Goal: Transaction & Acquisition: Purchase product/service

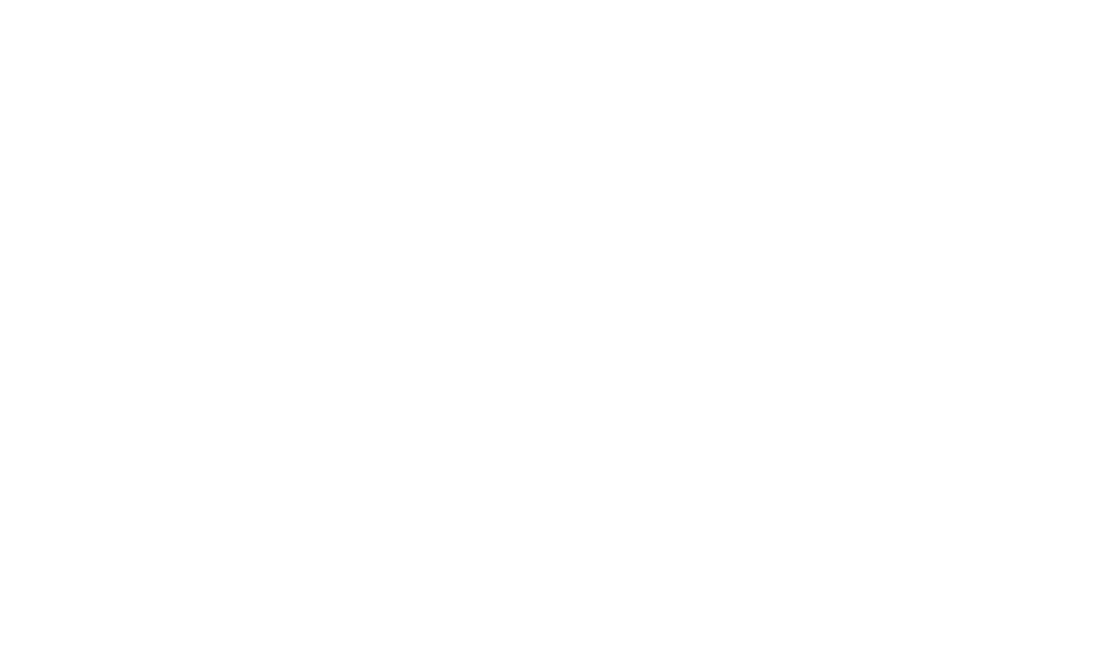
scroll to position [95, 0]
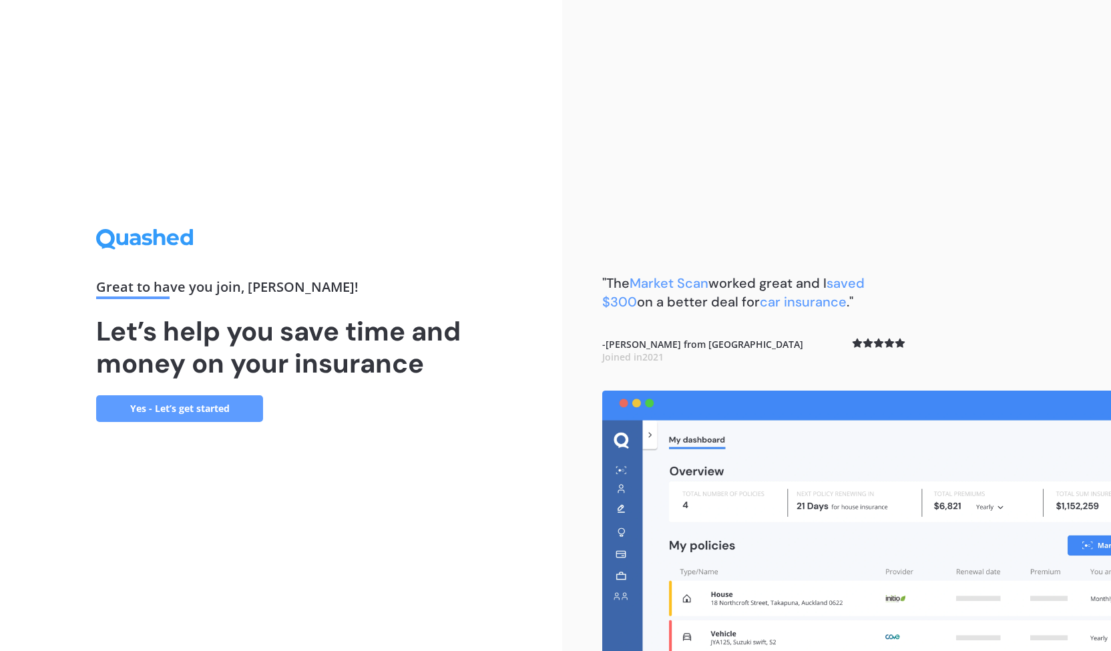
click at [169, 407] on link "Yes - Let’s get started" at bounding box center [179, 408] width 167 height 27
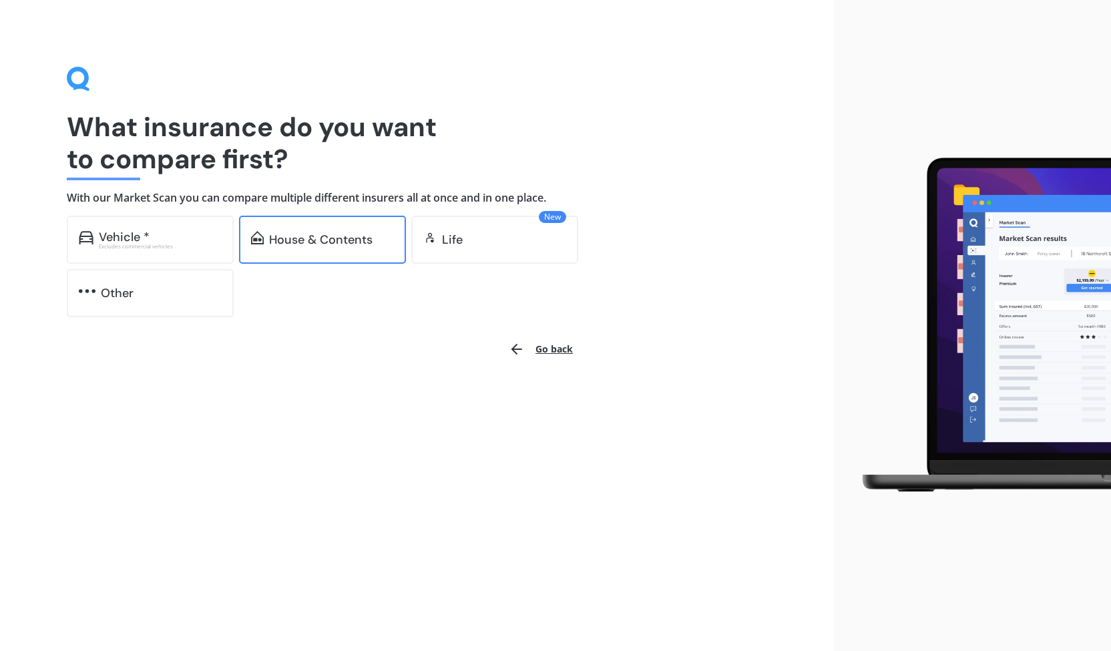
click at [336, 239] on div "House & Contents" at bounding box center [320, 239] width 103 height 13
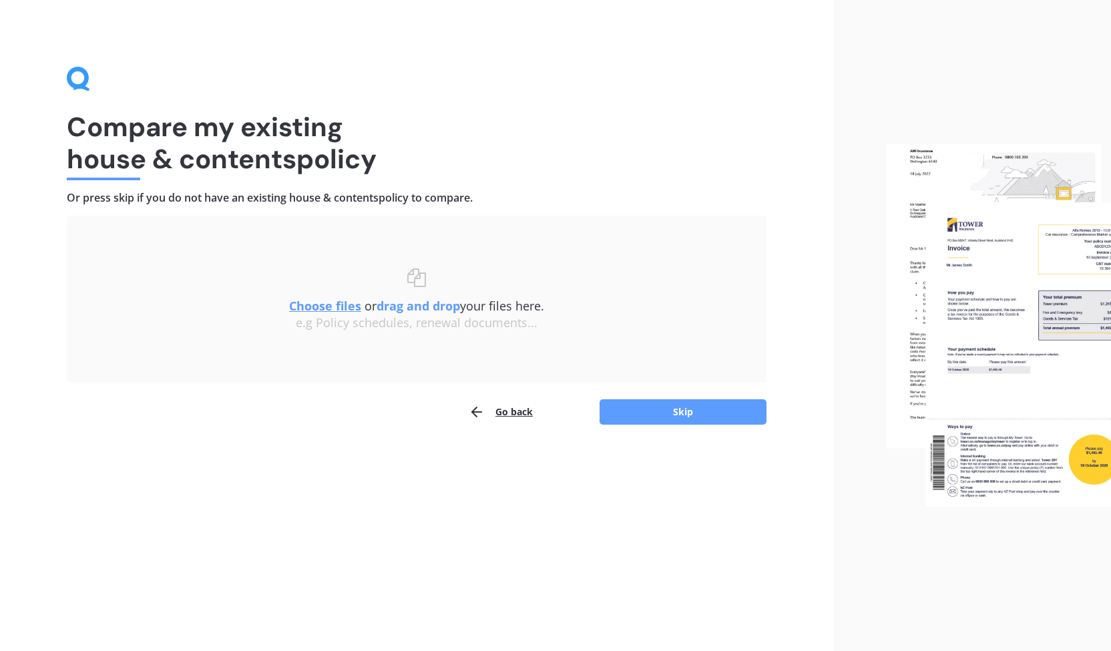
click at [338, 306] on u "Choose files" at bounding box center [325, 306] width 72 height 16
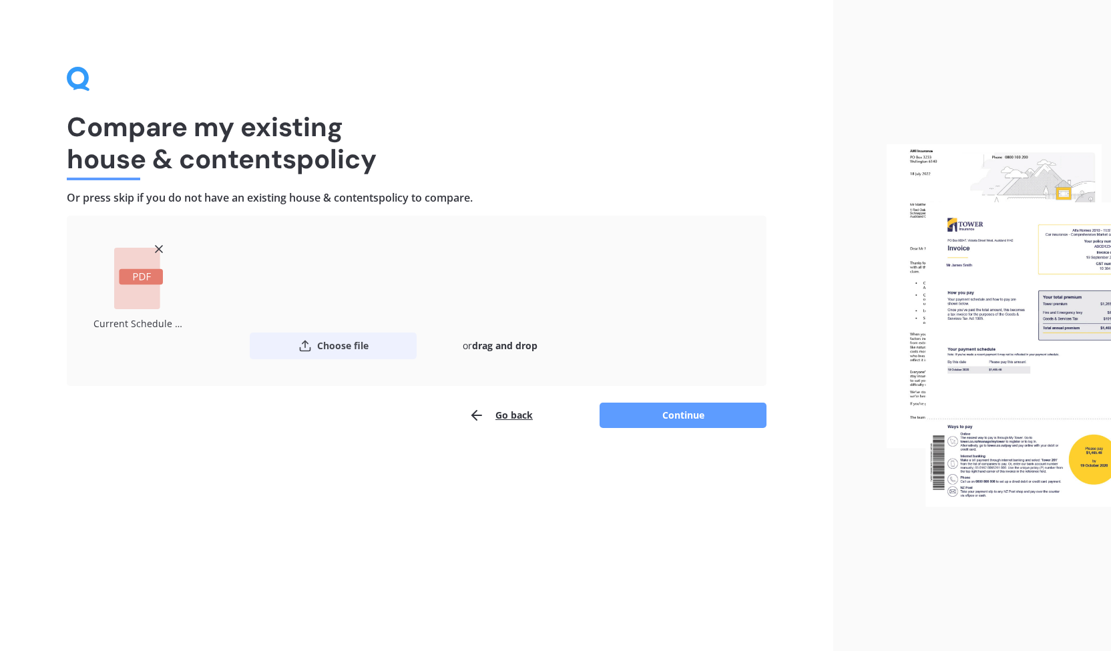
click at [343, 344] on button "Choose file" at bounding box center [333, 345] width 167 height 27
click at [689, 420] on button "Continue" at bounding box center [682, 415] width 167 height 25
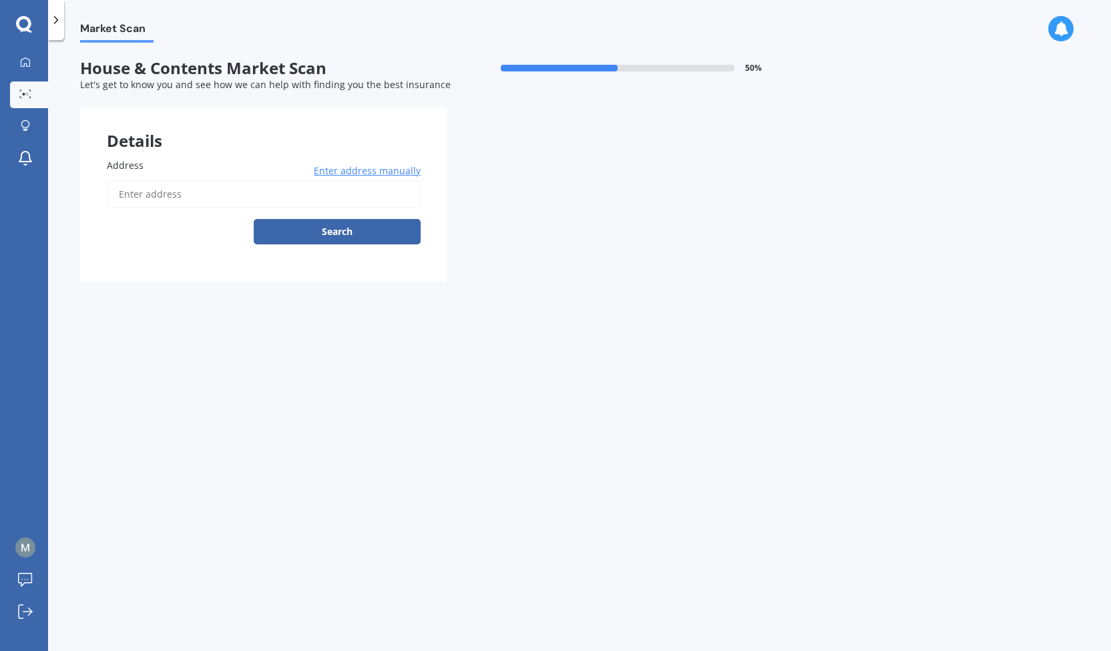
click at [164, 194] on input "Address" at bounding box center [264, 194] width 314 height 28
type input "[STREET_ADDRESS]"
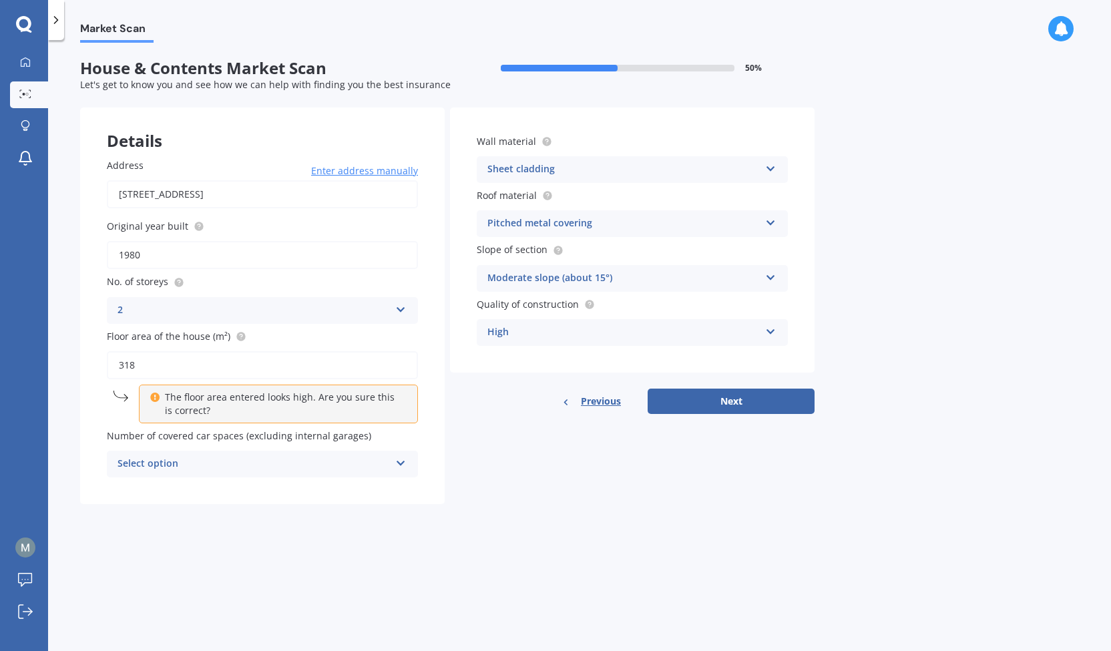
click at [227, 305] on div "2" at bounding box center [253, 310] width 272 height 16
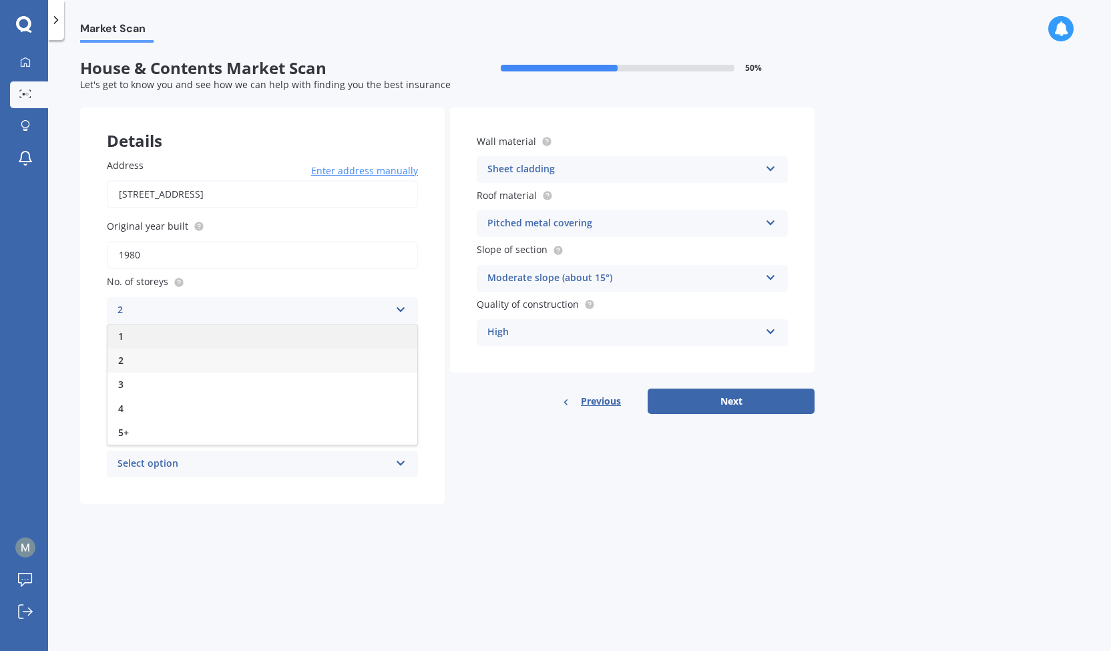
click at [199, 335] on div "1" at bounding box center [262, 336] width 310 height 24
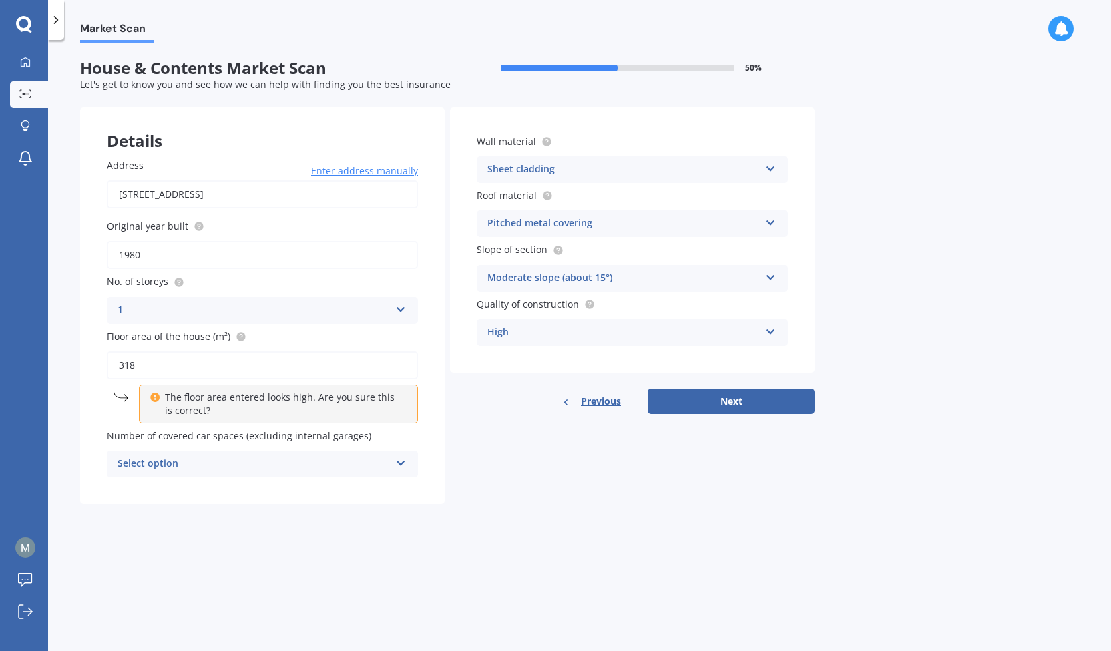
click at [242, 466] on div "Select option" at bounding box center [253, 464] width 272 height 16
click at [143, 531] on div "2" at bounding box center [262, 538] width 310 height 24
click at [714, 180] on div "Sheet cladding Artificial weatherboard/plank cladding Blockwork Brick veneer Do…" at bounding box center [632, 169] width 311 height 27
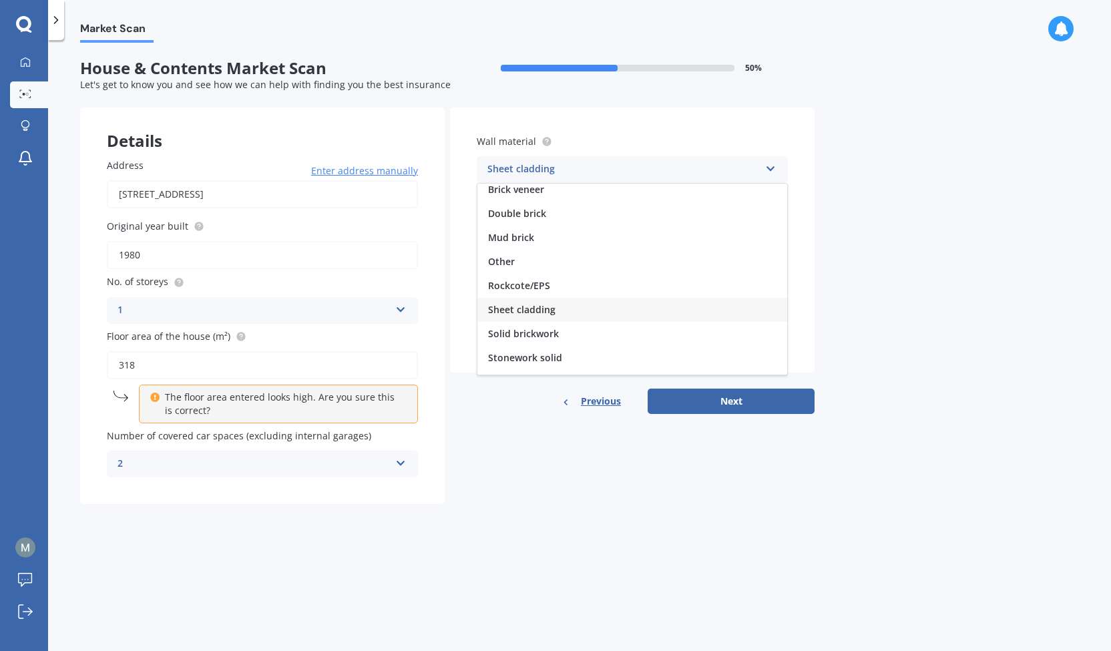
scroll to position [121, 0]
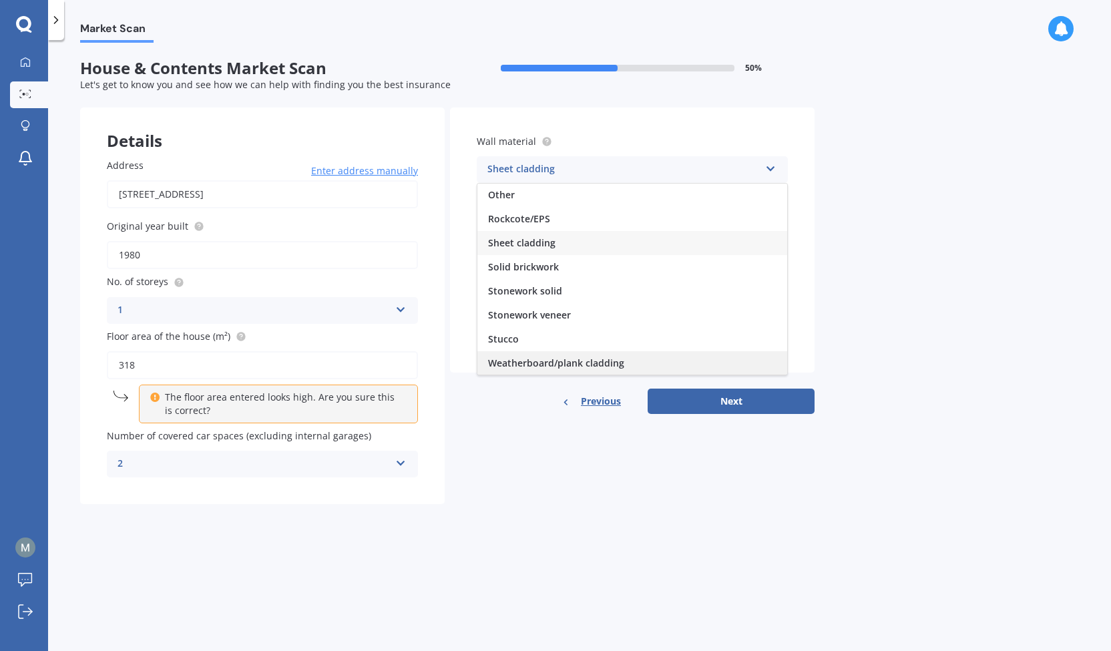
click at [610, 364] on span "Weatherboard/plank cladding" at bounding box center [556, 362] width 136 height 13
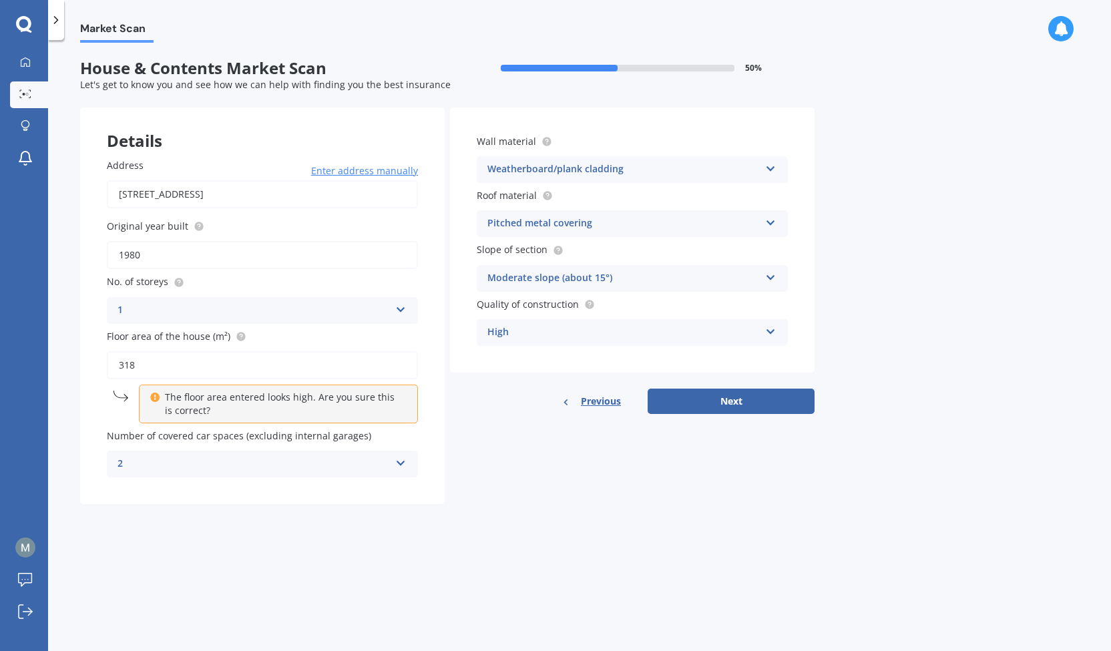
click at [595, 222] on div "Pitched metal covering" at bounding box center [623, 224] width 272 height 16
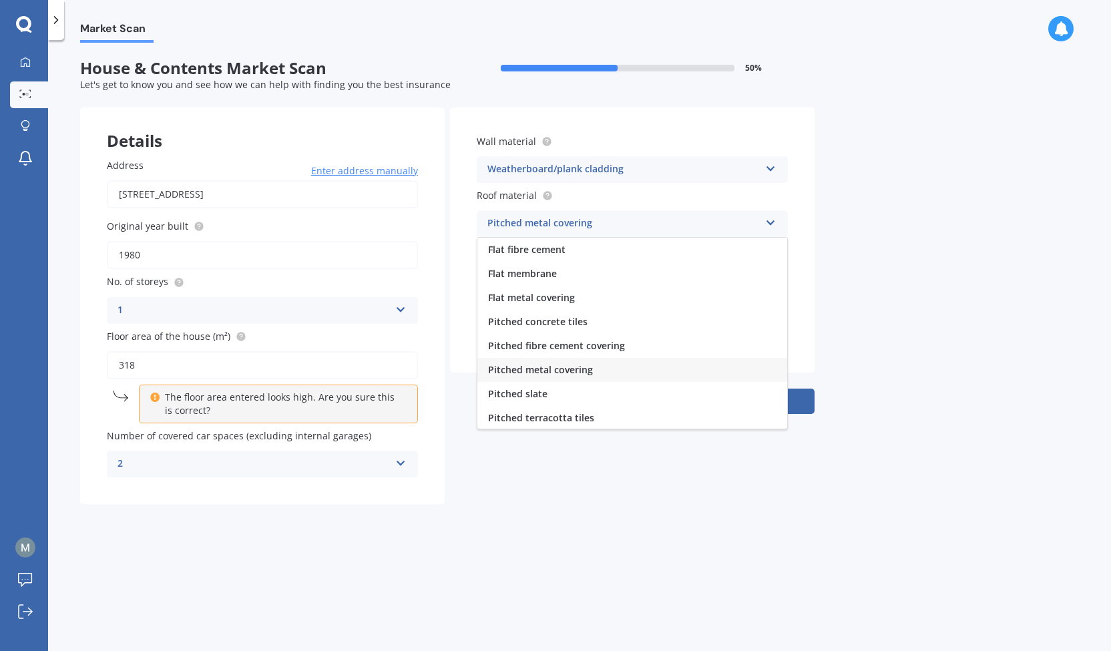
click at [592, 226] on div "Pitched metal covering" at bounding box center [623, 224] width 272 height 16
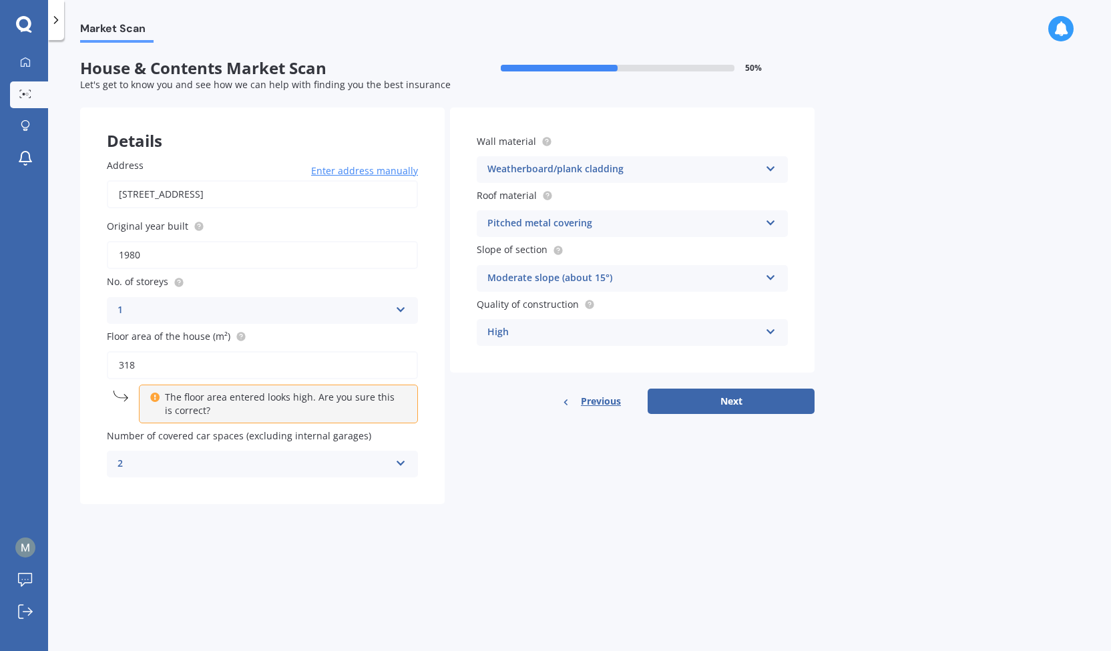
click at [670, 336] on div "High" at bounding box center [623, 332] width 272 height 16
click at [732, 401] on button "Next" at bounding box center [730, 400] width 167 height 25
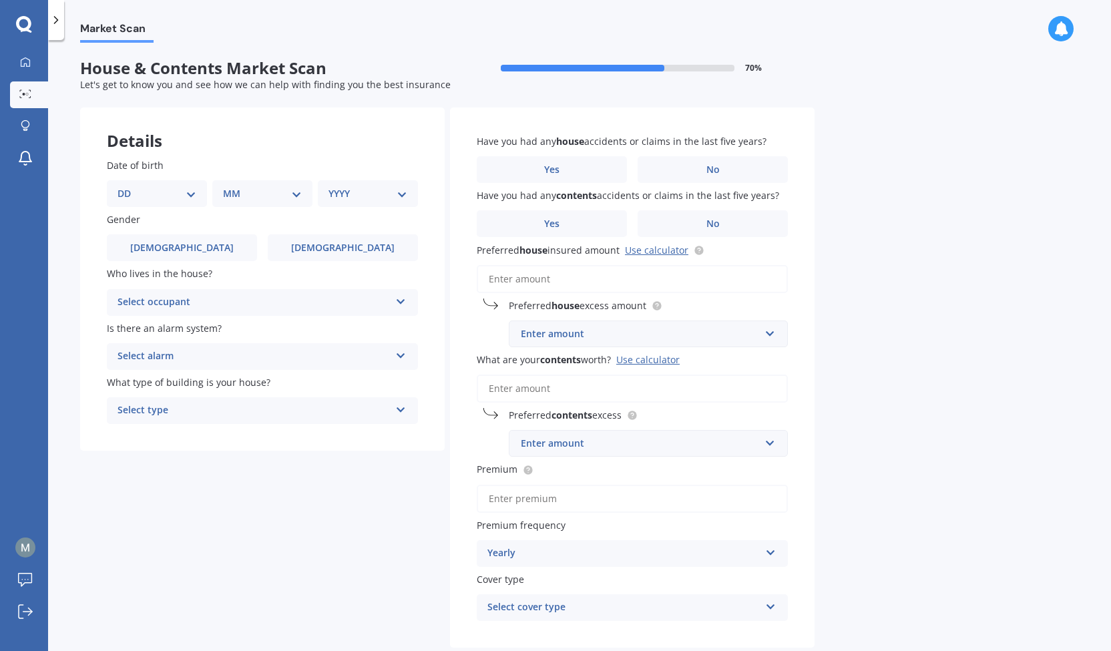
click at [180, 194] on select "DD 01 02 03 04 05 06 07 08 09 10 11 12 13 14 15 16 17 18 19 20 21 22 23 24 25 2…" at bounding box center [156, 193] width 79 height 15
select select "30"
click at [128, 186] on select "DD 01 02 03 04 05 06 07 08 09 10 11 12 13 14 15 16 17 18 19 20 21 22 23 24 25 2…" at bounding box center [156, 193] width 79 height 15
click at [272, 192] on select "MM 01 02 03 04 05 06 07 08 09 10 11 12" at bounding box center [264, 193] width 73 height 15
select select "10"
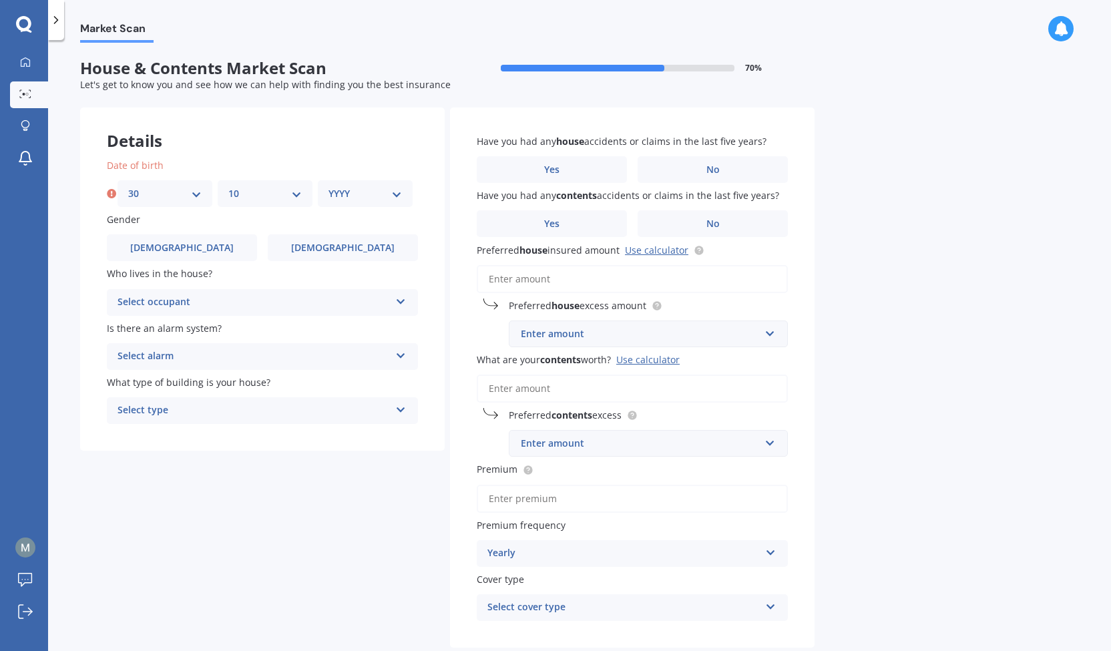
click at [228, 186] on select "MM 01 02 03 04 05 06 07 08 09 10 11 12" at bounding box center [264, 193] width 73 height 15
click at [372, 193] on select "YYYY 2009 2008 2007 2006 2005 2004 2003 2002 2001 2000 1999 1998 1997 1996 1995…" at bounding box center [364, 193] width 73 height 15
select select "1976"
click at [328, 186] on select "YYYY 2009 2008 2007 2006 2005 2004 2003 2002 2001 2000 1999 1998 1997 1996 1995…" at bounding box center [364, 193] width 73 height 15
click at [198, 250] on label "[DEMOGRAPHIC_DATA]" at bounding box center [182, 247] width 150 height 27
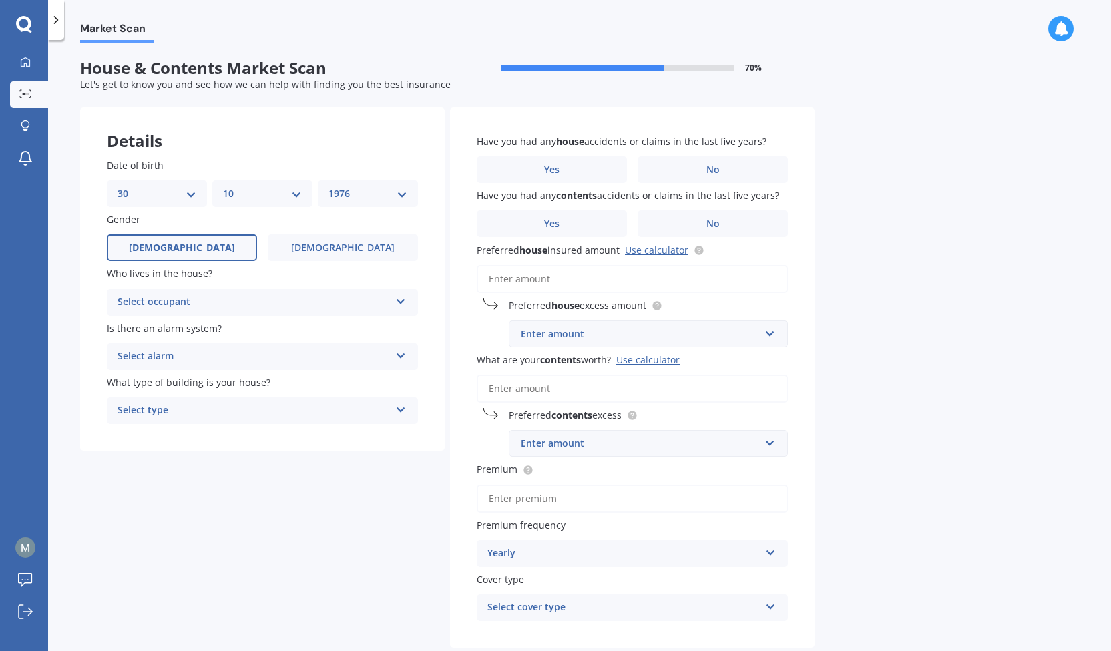
click at [0, 0] on input "[DEMOGRAPHIC_DATA]" at bounding box center [0, 0] width 0 height 0
click at [206, 304] on div "Select occupant" at bounding box center [253, 302] width 272 height 16
click at [196, 336] on div "Owner" at bounding box center [262, 328] width 310 height 24
click at [196, 353] on div "Select alarm" at bounding box center [253, 356] width 272 height 16
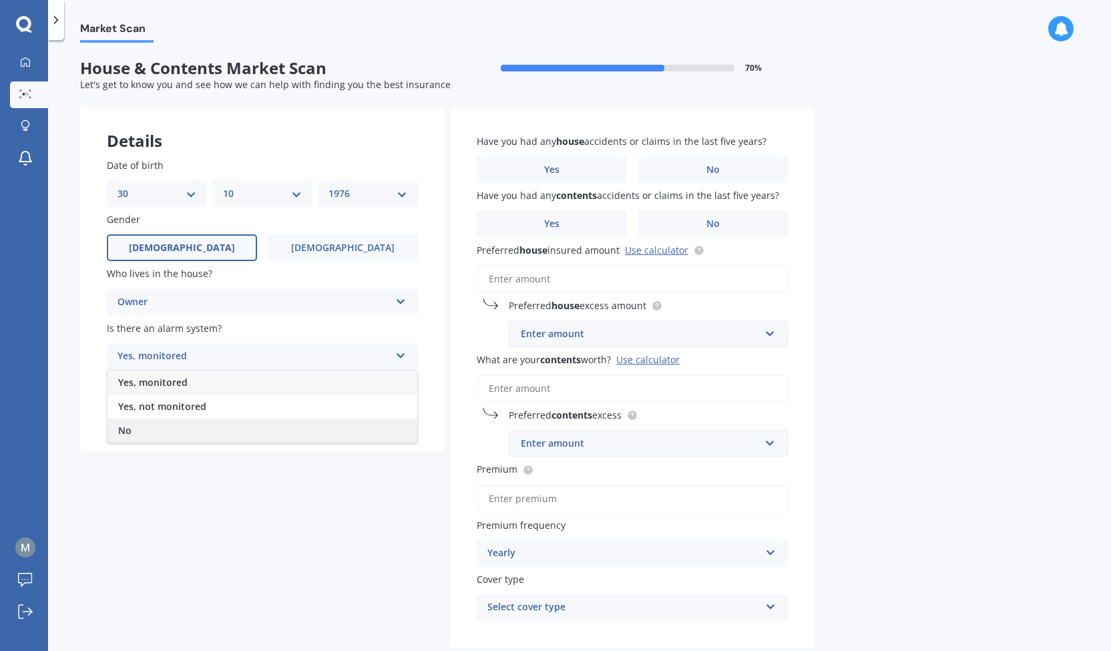
click at [175, 429] on div "No" at bounding box center [262, 431] width 310 height 24
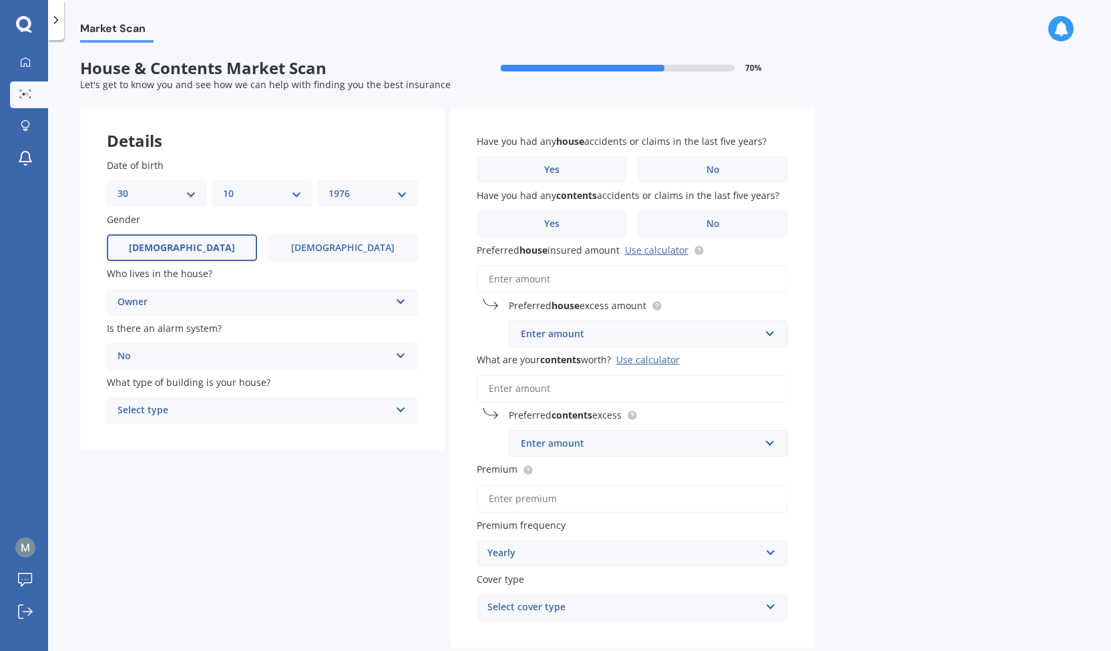
click at [206, 415] on div "Select type" at bounding box center [253, 411] width 272 height 16
click at [203, 439] on div "Freestanding" at bounding box center [262, 437] width 310 height 24
click at [712, 169] on span "No" at bounding box center [712, 169] width 13 height 11
click at [0, 0] on input "No" at bounding box center [0, 0] width 0 height 0
click at [728, 222] on label "No" at bounding box center [712, 223] width 150 height 27
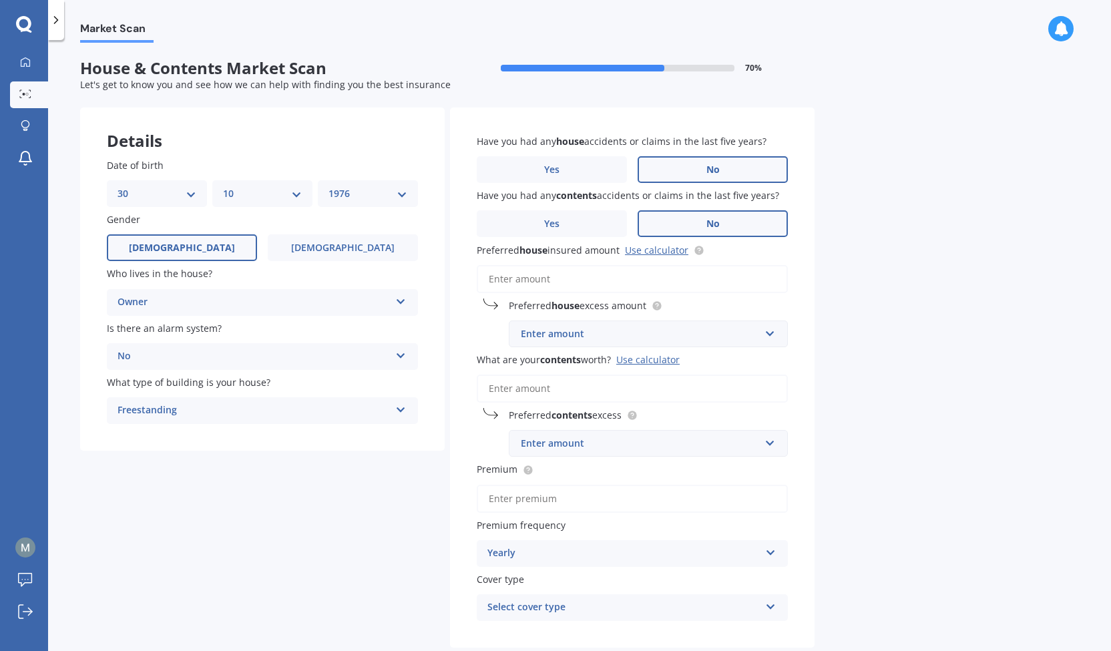
click at [0, 0] on input "No" at bounding box center [0, 0] width 0 height 0
click at [642, 281] on input "Preferred house insured amount Use calculator" at bounding box center [632, 279] width 311 height 28
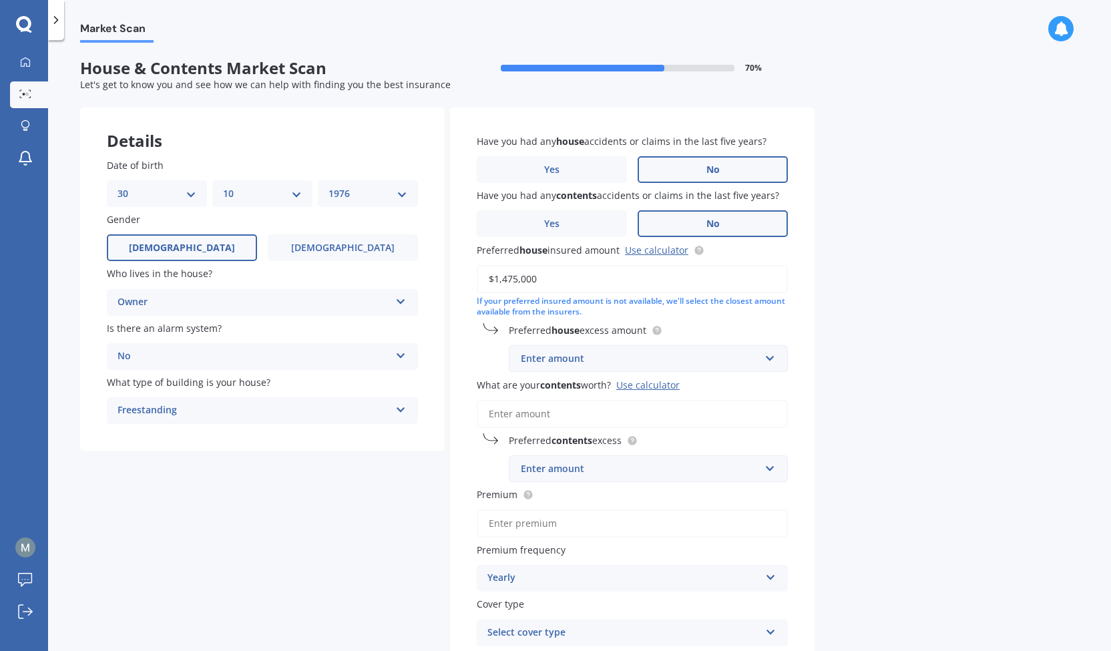
type input "$1,475,000"
click at [613, 356] on div "Enter amount" at bounding box center [640, 358] width 239 height 15
type input "650"
click at [912, 385] on div "Market Scan House & Contents Market Scan 70 % Let's get to know you and see how…" at bounding box center [579, 348] width 1063 height 611
click at [617, 412] on input "What are your contents worth? Use calculator" at bounding box center [632, 414] width 311 height 28
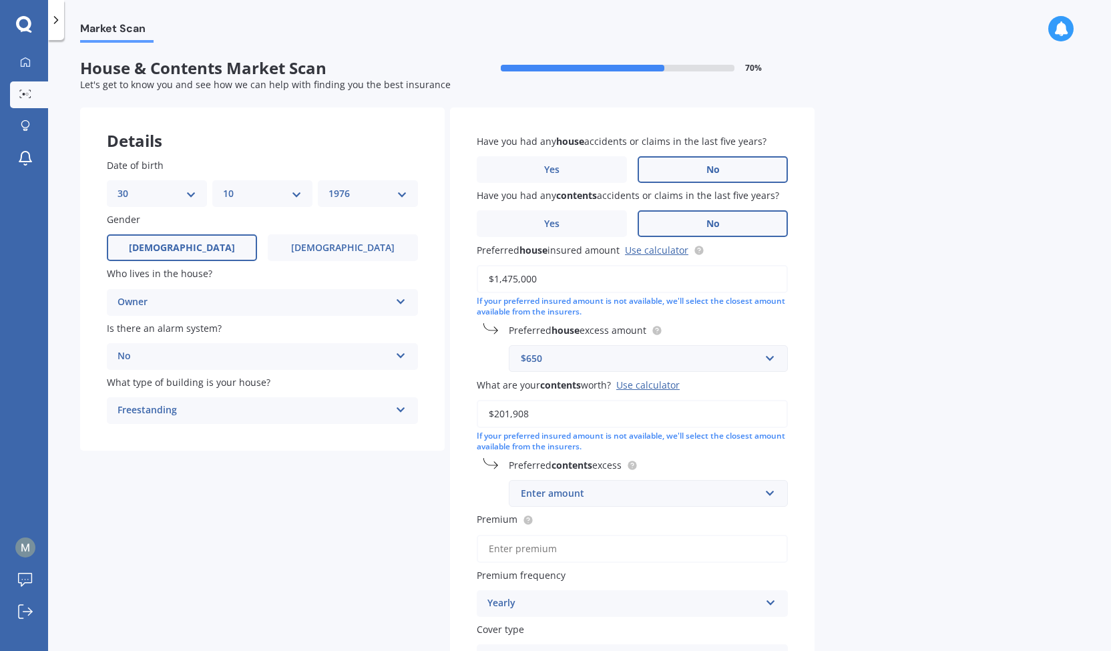
type input "$201,908"
click at [618, 492] on div "Enter amount" at bounding box center [640, 493] width 239 height 15
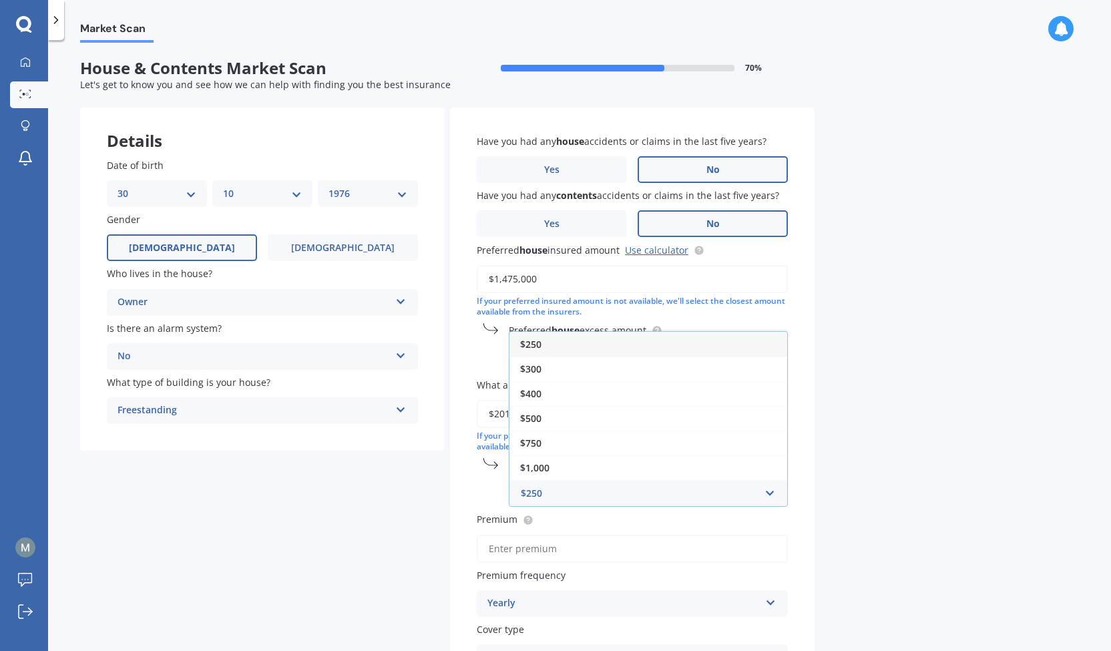
click at [617, 345] on div "$250" at bounding box center [648, 344] width 278 height 25
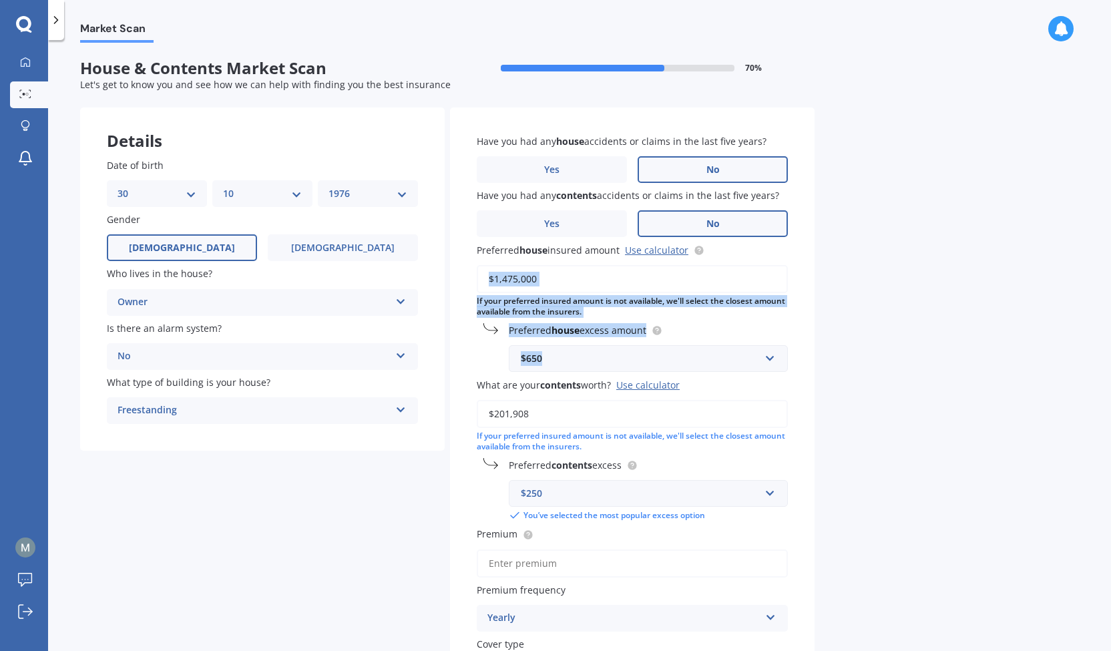
drag, startPoint x: 1103, startPoint y: 260, endPoint x: 1095, endPoint y: 340, distance: 80.6
type textarea "If your preferred insured amount is not available, we'll select the closest amo…"
click at [1095, 340] on div "Market Scan House & Contents Market Scan 70 % Let's get to know you and see how…" at bounding box center [579, 348] width 1063 height 611
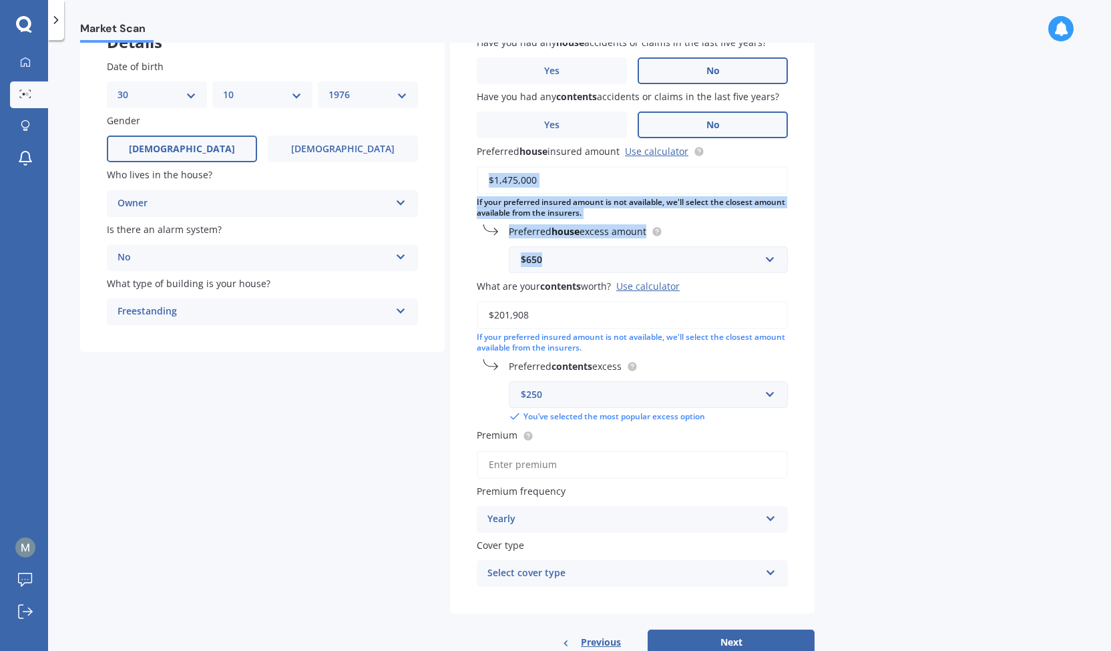
scroll to position [139, 0]
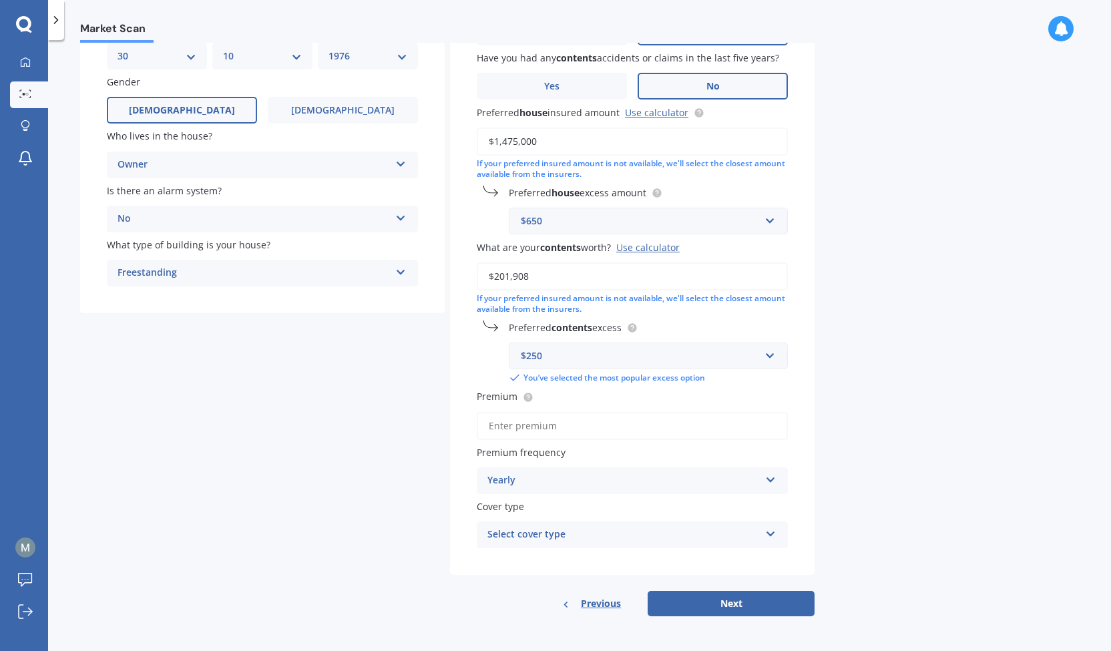
click at [541, 531] on div "Select cover type" at bounding box center [623, 535] width 272 height 16
click at [542, 558] on span "House & Contents" at bounding box center [529, 560] width 83 height 13
click at [723, 602] on button "Next" at bounding box center [730, 603] width 167 height 25
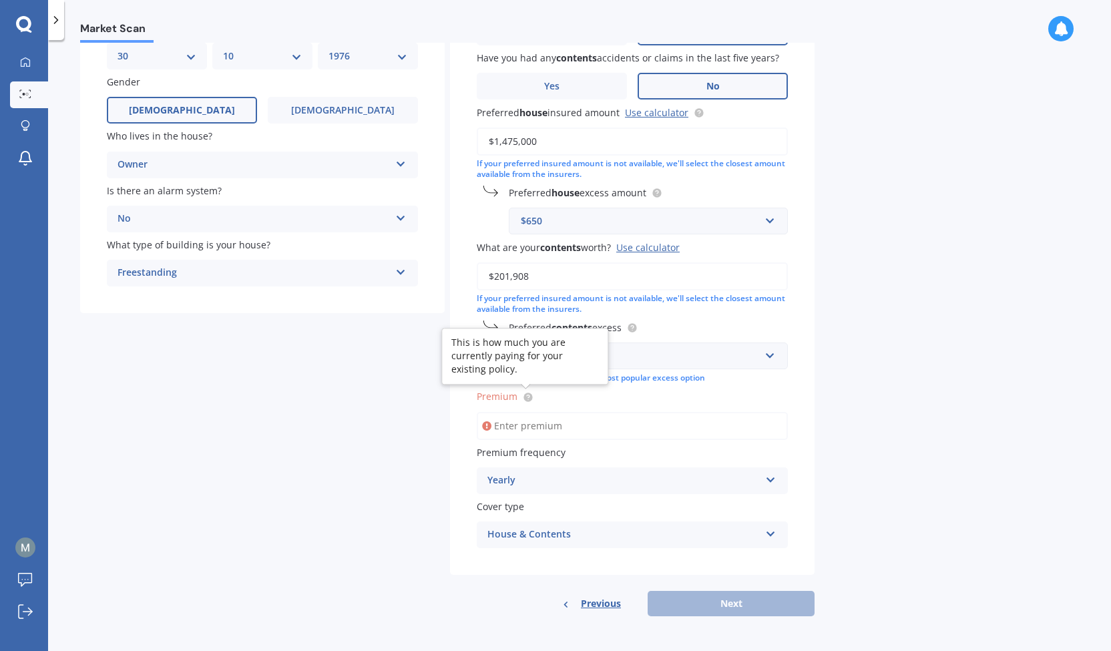
click at [527, 401] on circle at bounding box center [527, 396] width 9 height 9
click at [505, 423] on input "Premium" at bounding box center [632, 426] width 311 height 28
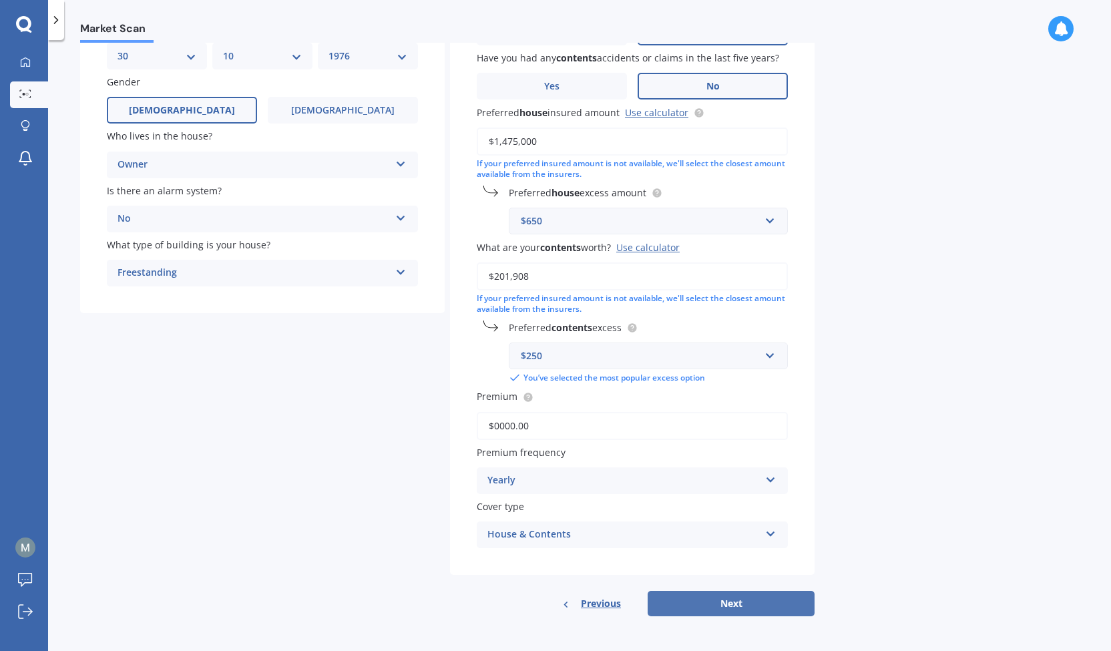
type input "$0.00"
click at [755, 602] on button "Next" at bounding box center [730, 603] width 167 height 25
select select "30"
select select "10"
select select "1976"
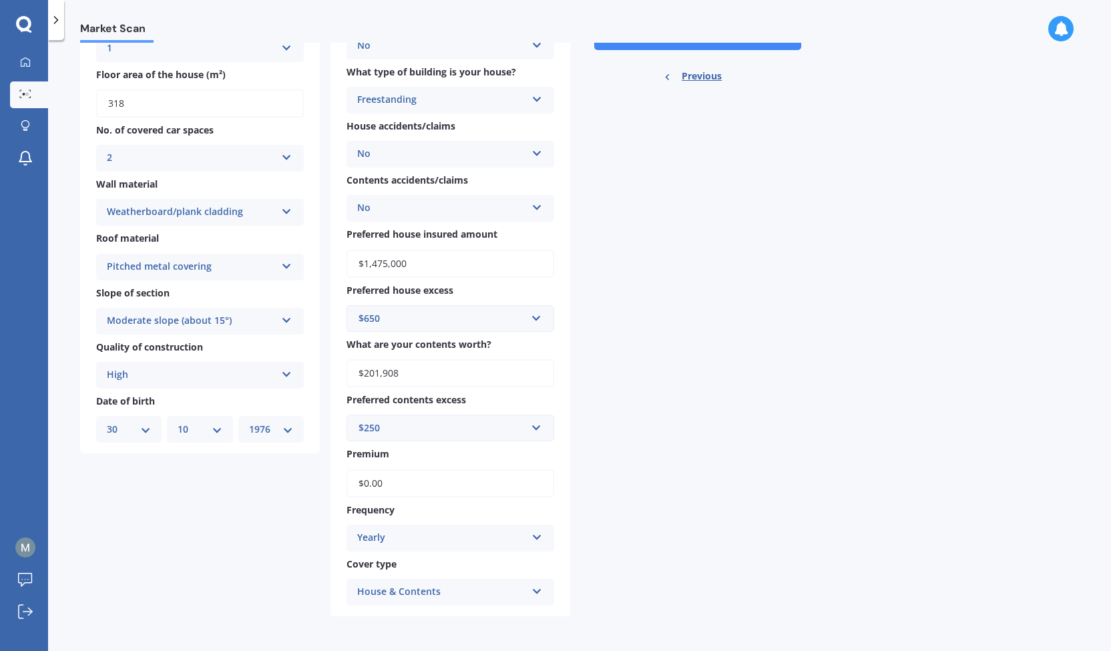
scroll to position [0, 0]
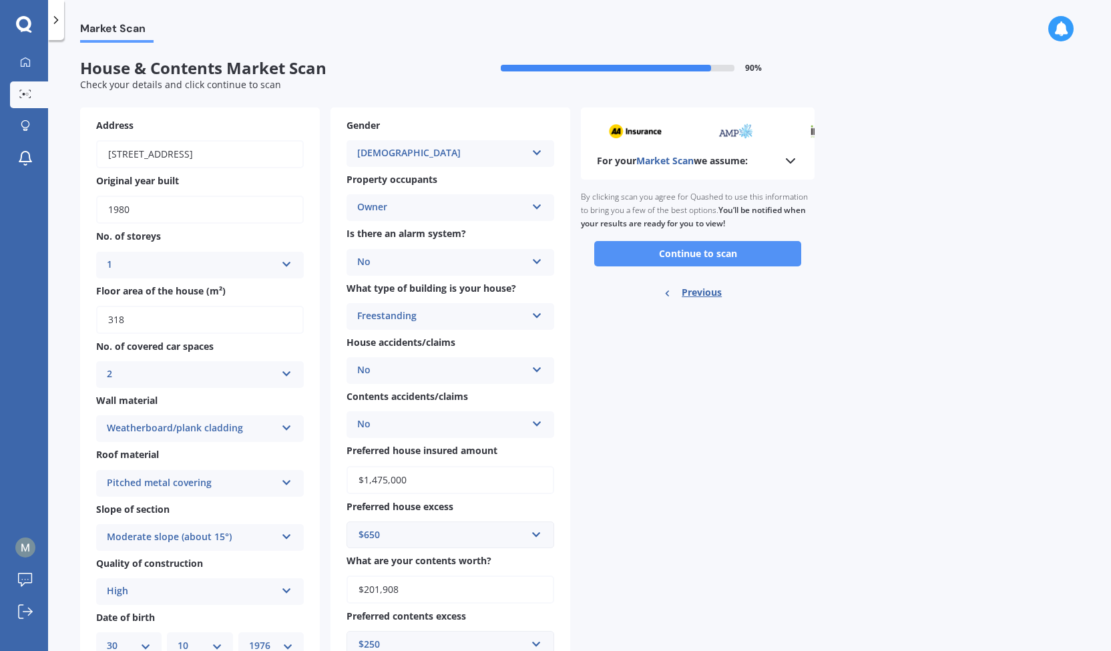
click at [715, 254] on button "Continue to scan" at bounding box center [697, 253] width 207 height 25
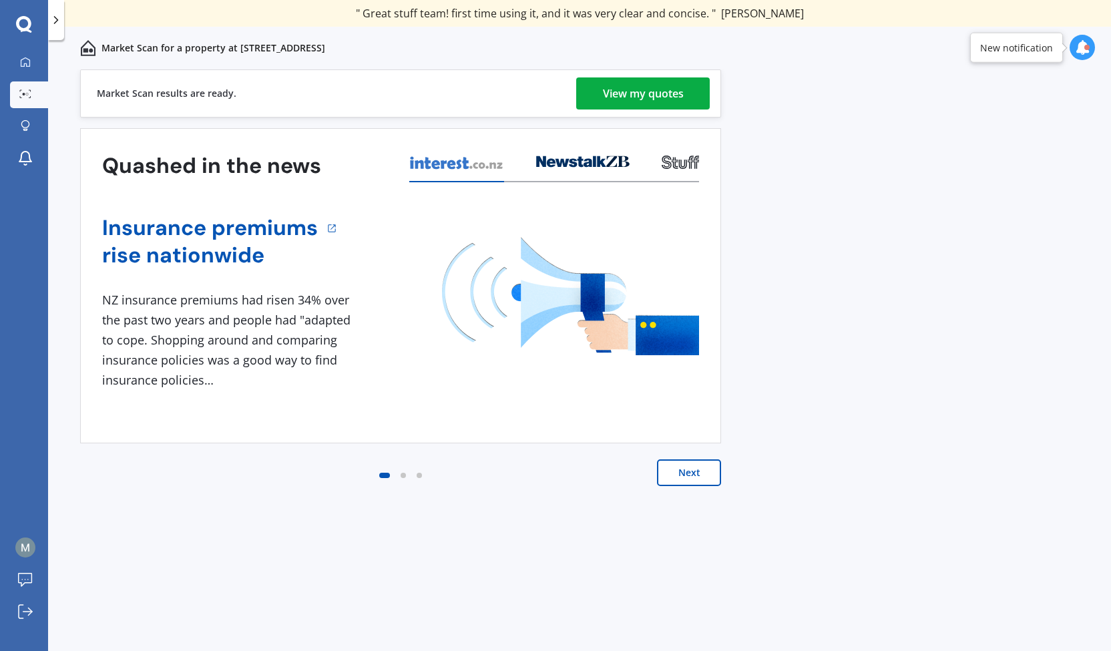
click at [650, 89] on div "View my quotes" at bounding box center [643, 93] width 81 height 32
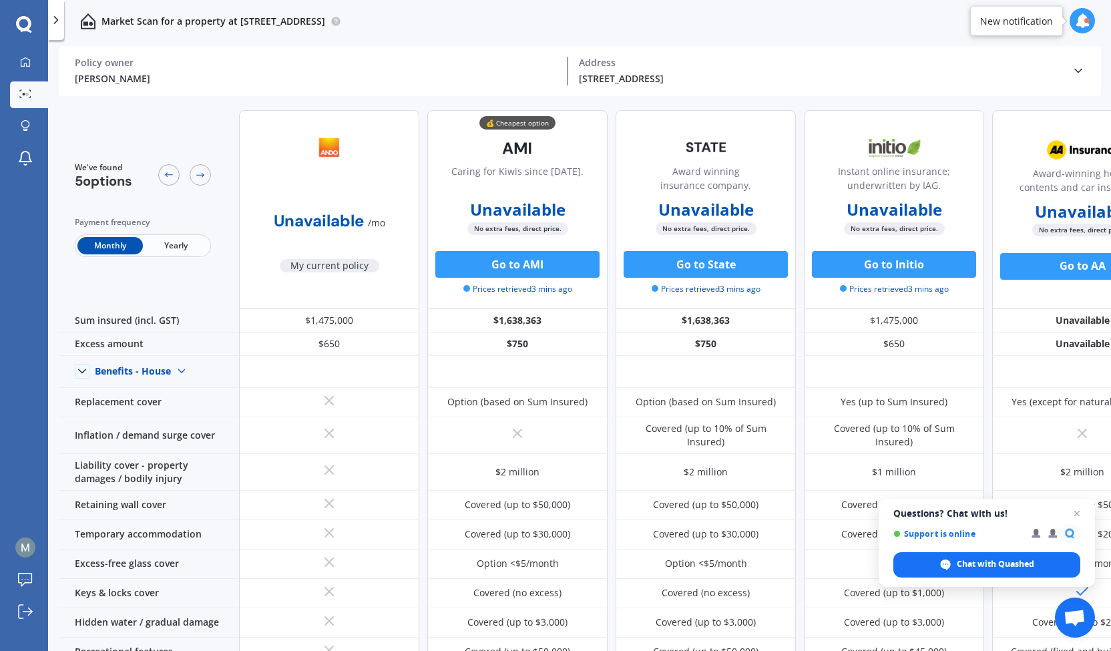
scroll to position [0, 68]
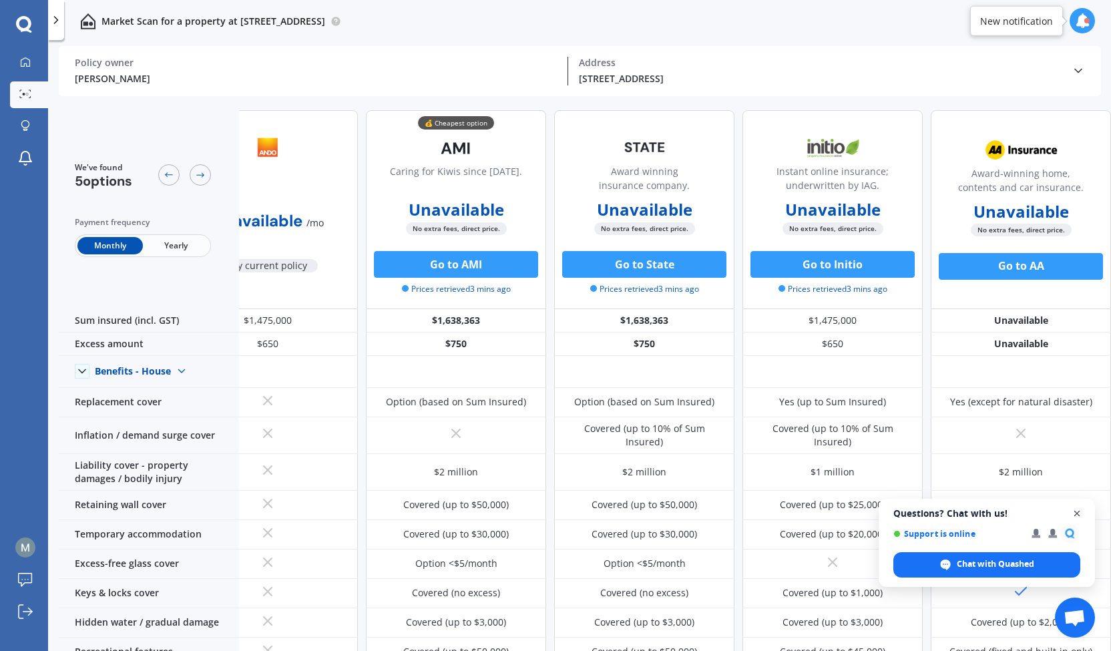
click at [1075, 518] on span "Open chat" at bounding box center [1077, 513] width 17 height 17
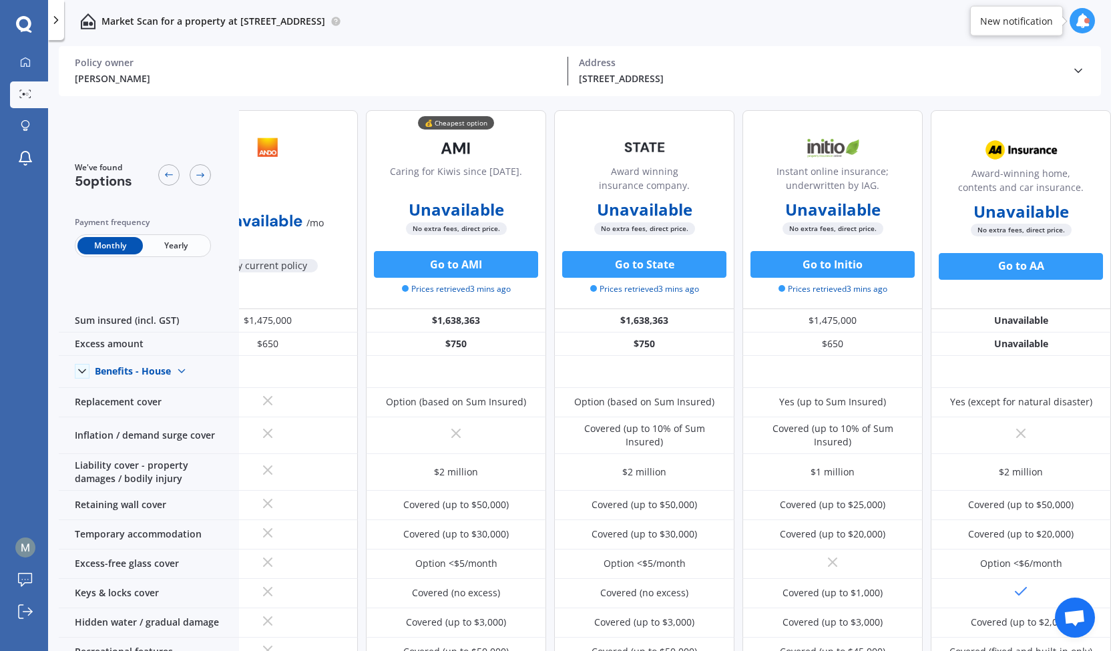
click at [180, 248] on span "Yearly" at bounding box center [175, 245] width 65 height 17
click at [467, 216] on b "Unavailable" at bounding box center [456, 209] width 95 height 13
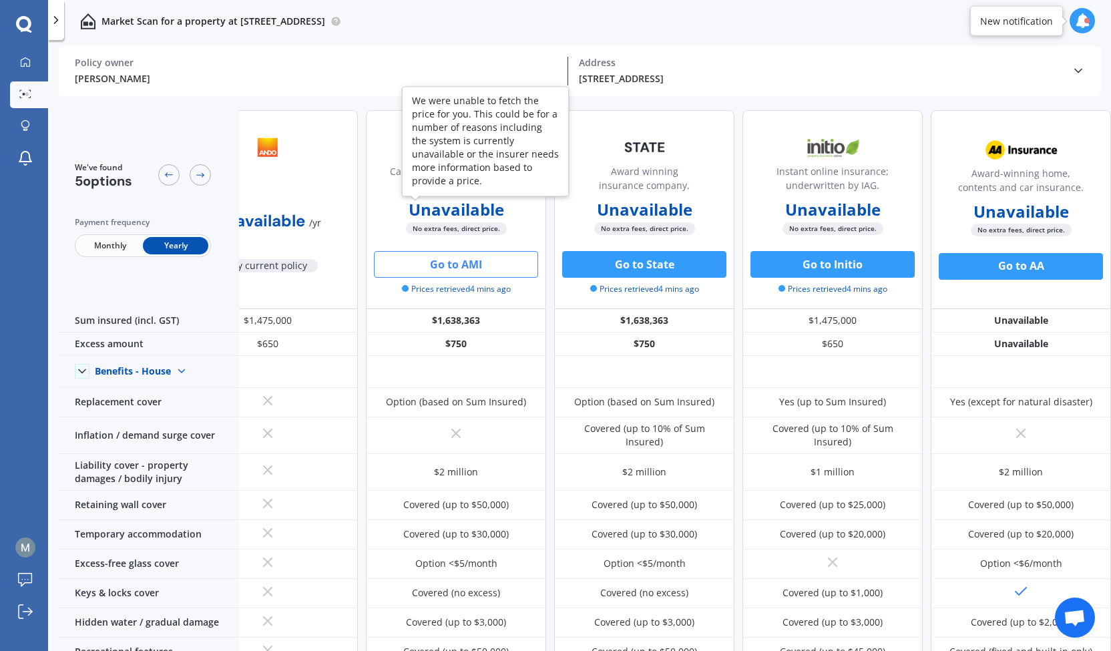
click at [456, 260] on button "Go to AMI" at bounding box center [456, 264] width 164 height 27
